Goal: Transaction & Acquisition: Purchase product/service

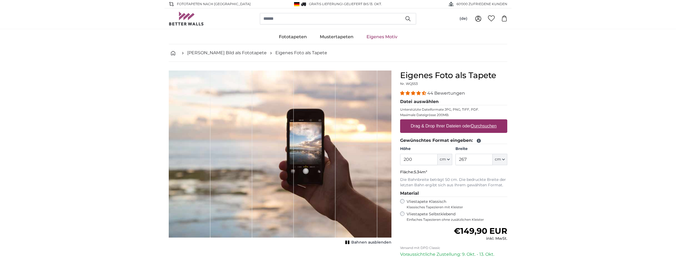
click at [478, 126] on u "Durchsuchen" at bounding box center [484, 126] width 26 height 5
click at [478, 121] on input "Drag & Drop Ihrer Dateien oder Durchsuchen" at bounding box center [453, 120] width 107 height 2
type input "**********"
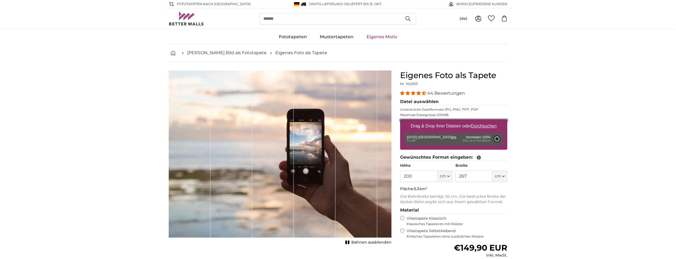
type input "266"
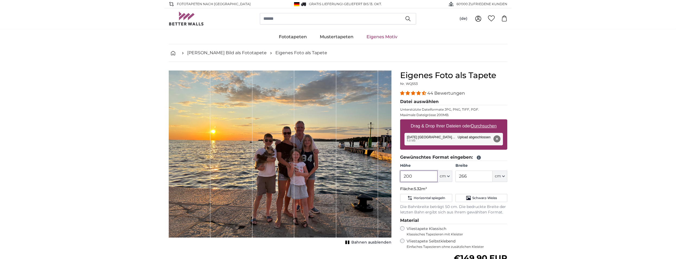
drag, startPoint x: 428, startPoint y: 176, endPoint x: 394, endPoint y: 180, distance: 34.8
click at [400, 180] on input "200" at bounding box center [418, 176] width 37 height 11
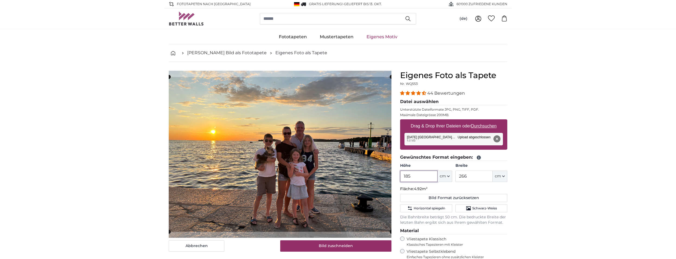
type input "185"
drag, startPoint x: 474, startPoint y: 175, endPoint x: 450, endPoint y: 177, distance: 23.7
click at [456, 177] on input "266" at bounding box center [474, 176] width 37 height 11
type input "175"
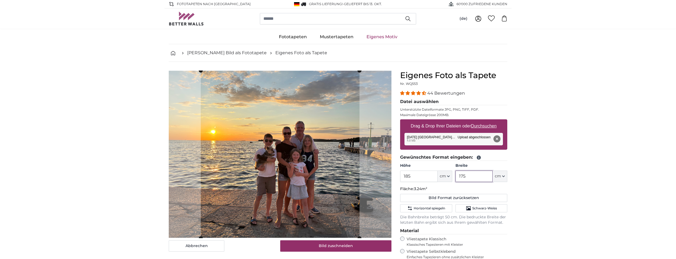
click at [361, 167] on cropper-handle at bounding box center [360, 155] width 4 height 168
click at [362, 173] on cropper-handle at bounding box center [283, 155] width 159 height 168
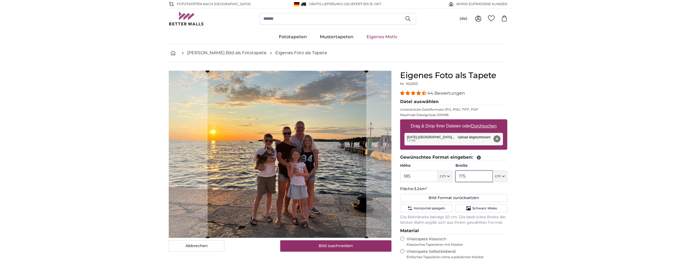
click at [0, 0] on slot at bounding box center [0, 0] width 0 height 0
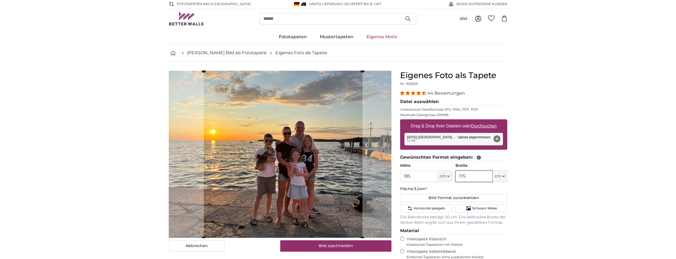
click at [206, 158] on cropper-handle at bounding box center [283, 155] width 159 height 168
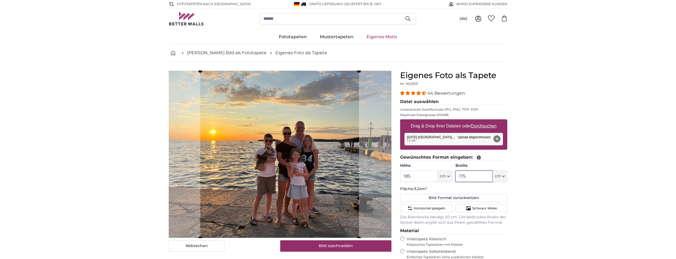
click at [203, 174] on cropper-handle at bounding box center [279, 155] width 159 height 168
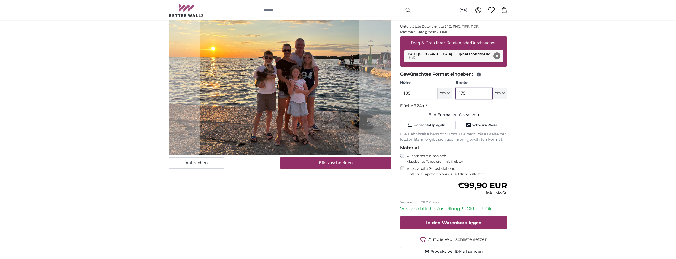
scroll to position [55, 0]
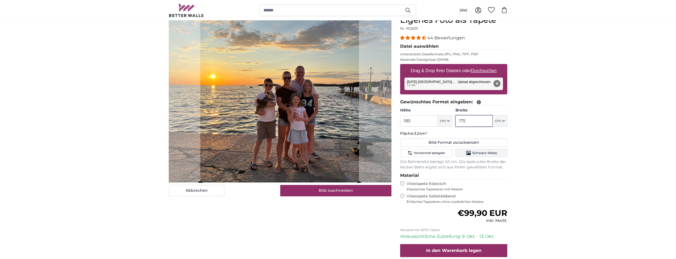
type input "175"
click at [489, 153] on span "Schwarz-Weiss" at bounding box center [484, 153] width 25 height 4
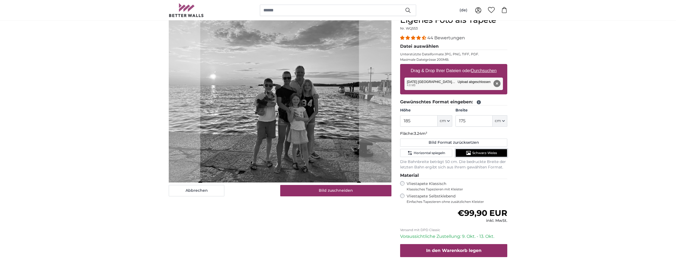
click at [489, 153] on span "Schwarz-Weiss" at bounding box center [484, 153] width 25 height 4
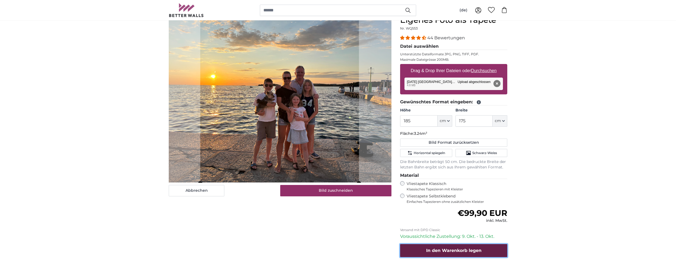
click at [472, 251] on span "In den Warenkorb legen" at bounding box center [453, 250] width 55 height 5
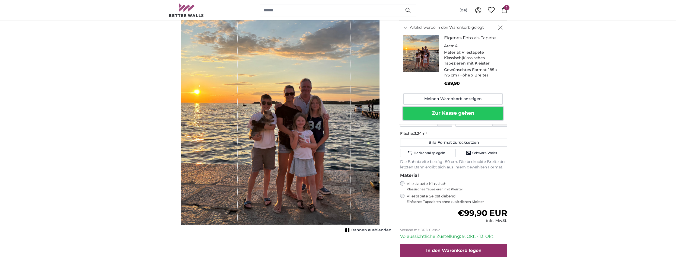
click at [451, 113] on button "Zur Kasse gehen" at bounding box center [452, 113] width 99 height 13
